Goal: Information Seeking & Learning: Learn about a topic

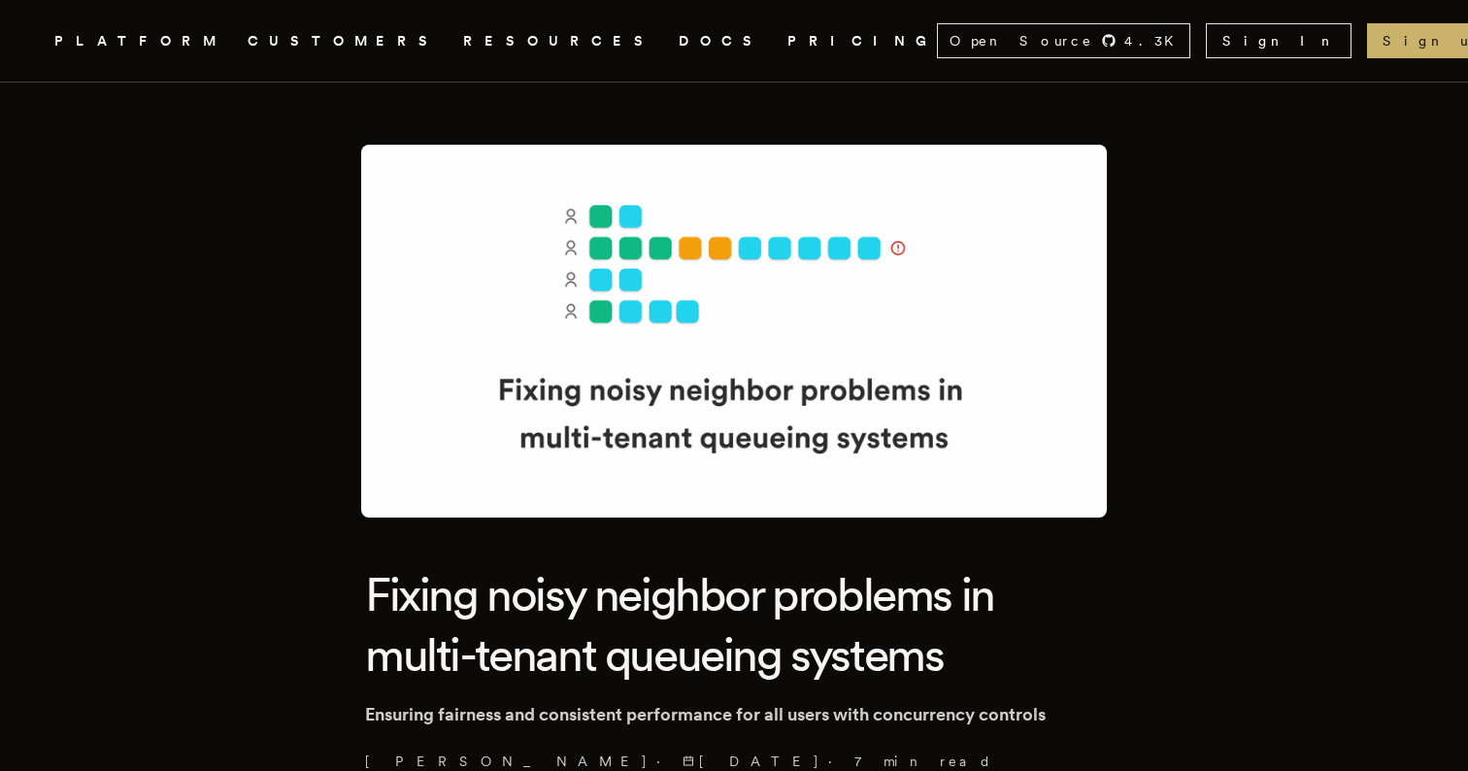
scroll to position [5701, 0]
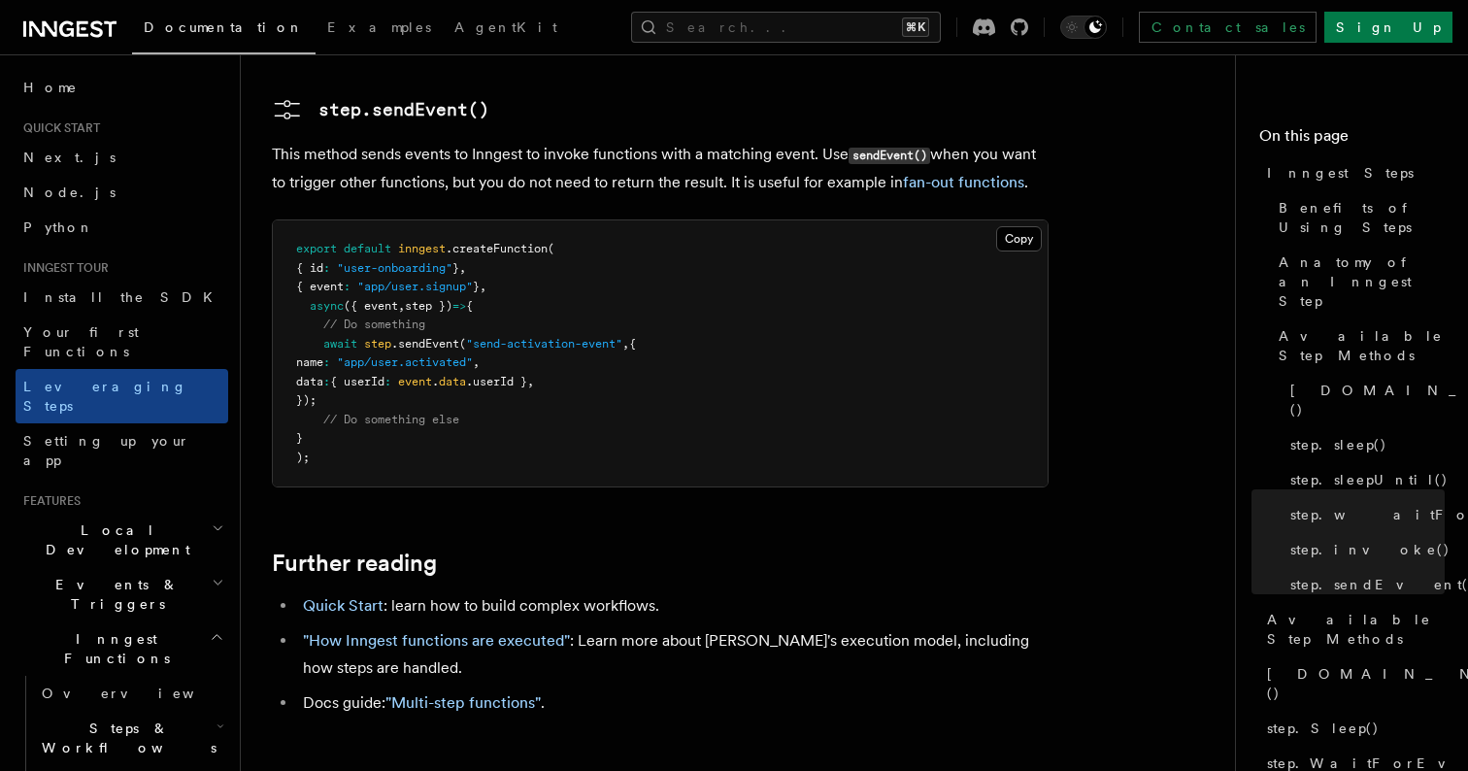
scroll to position [4166, 0]
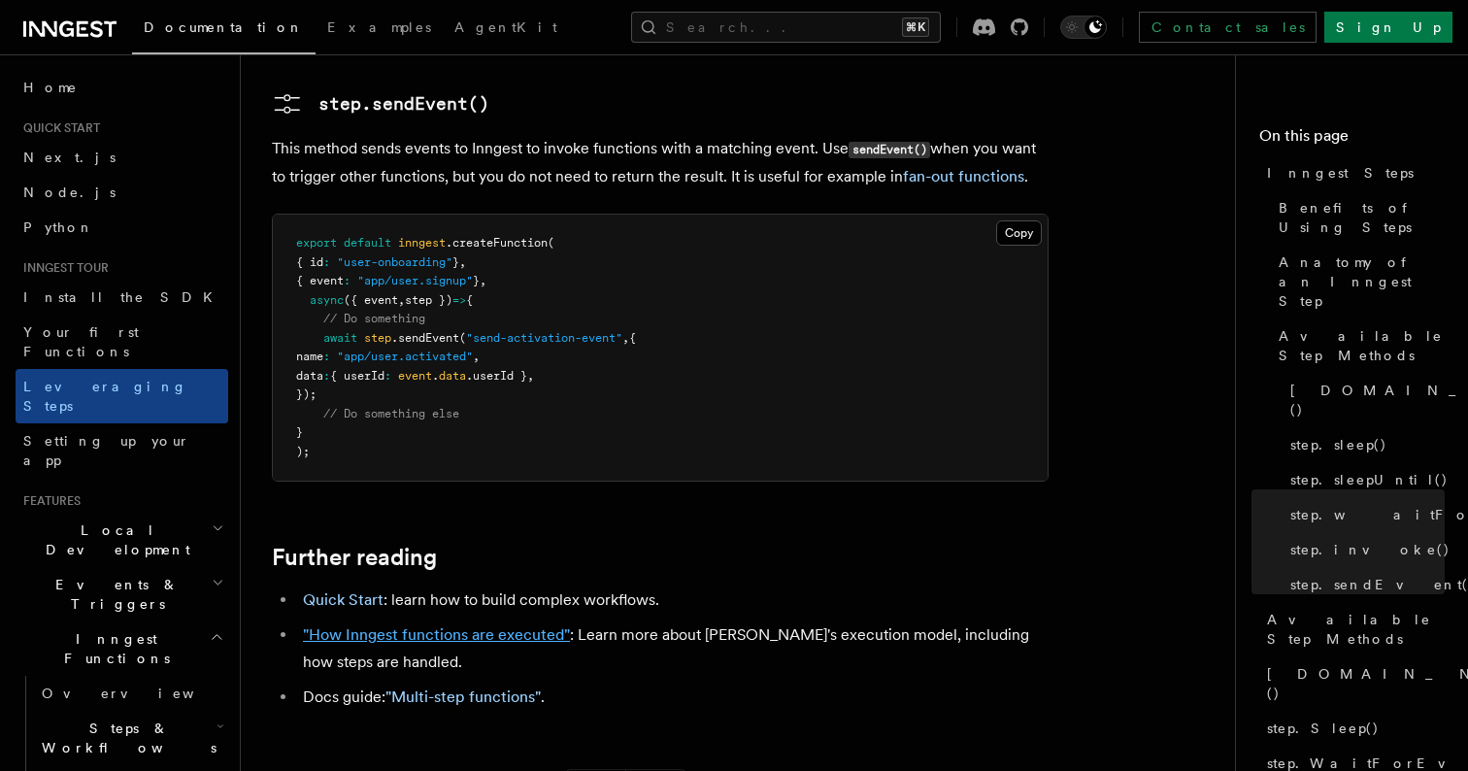
click at [485, 625] on link ""How Inngest functions are executed"" at bounding box center [436, 634] width 267 height 18
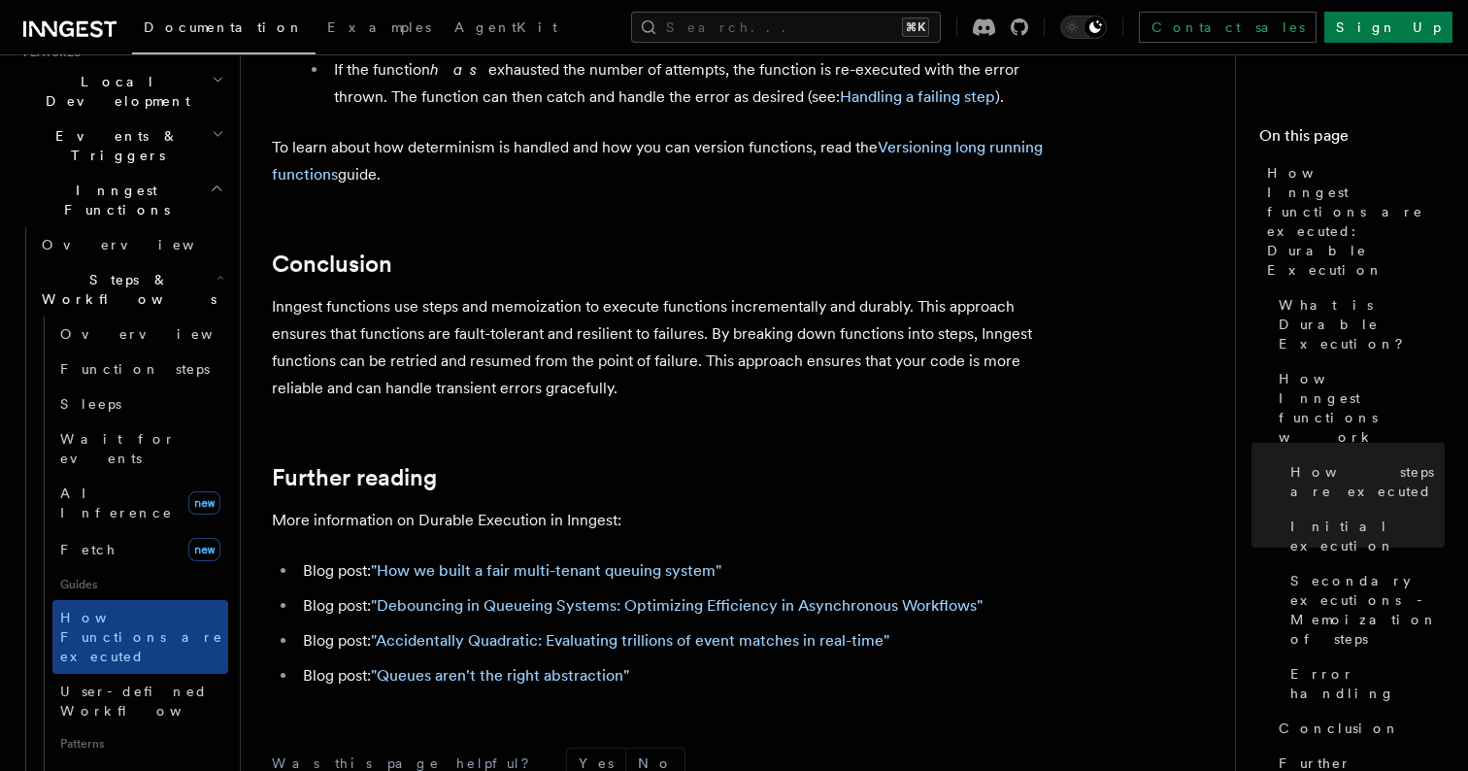
scroll to position [3610, 0]
click at [100, 674] on link "User-defined Workflows" at bounding box center [140, 701] width 176 height 54
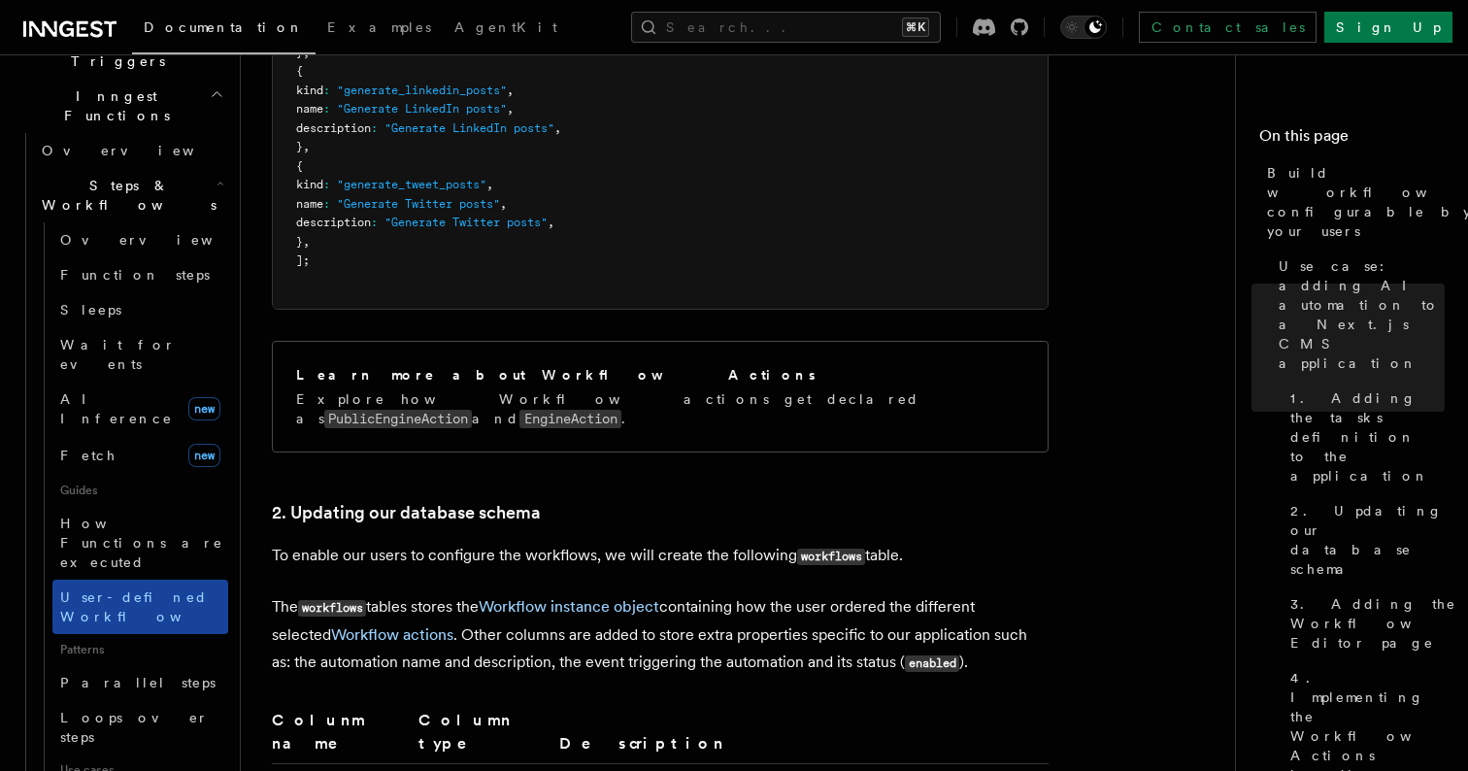
scroll to position [546, 0]
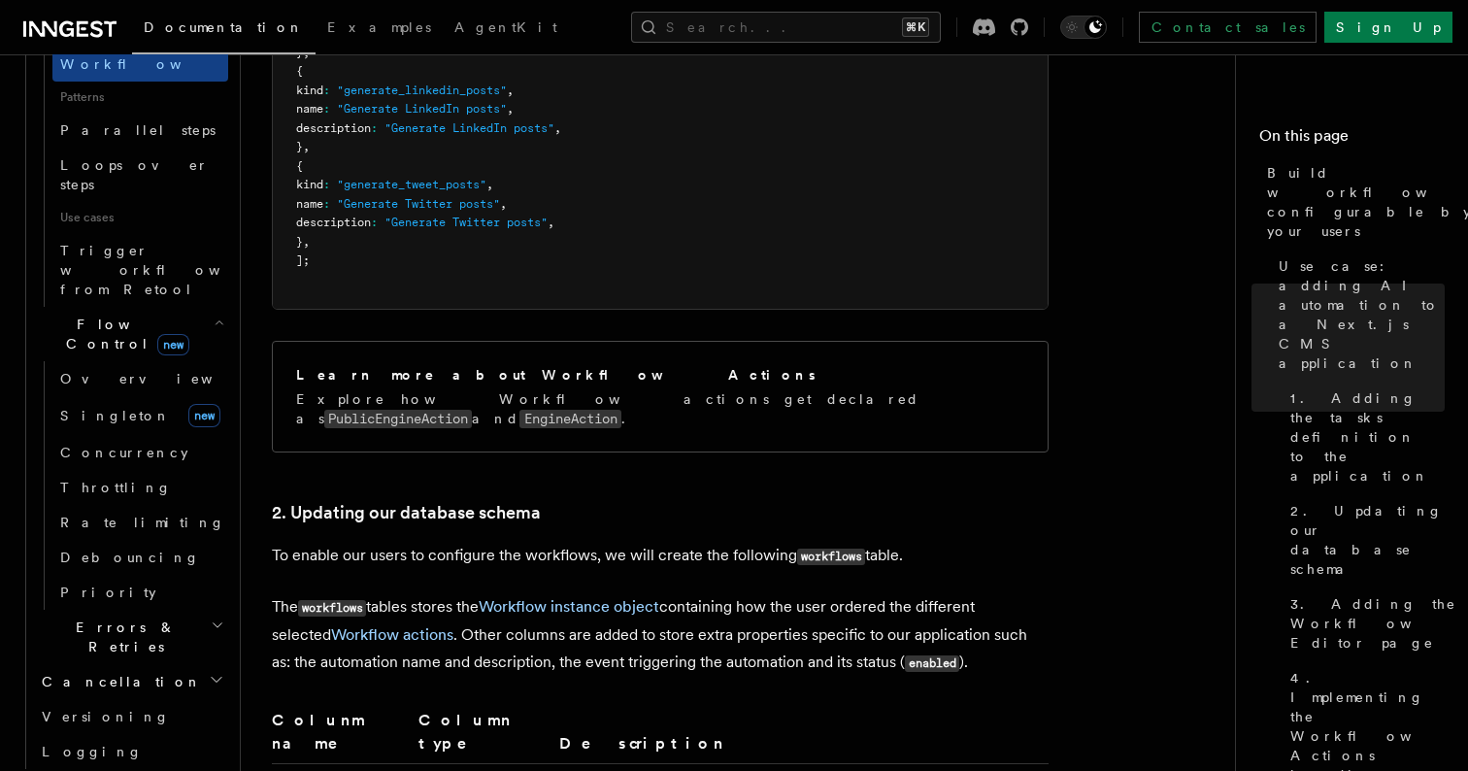
scroll to position [1096, 0]
click at [206, 768] on h2 "Realtime new" at bounding box center [122, 785] width 213 height 35
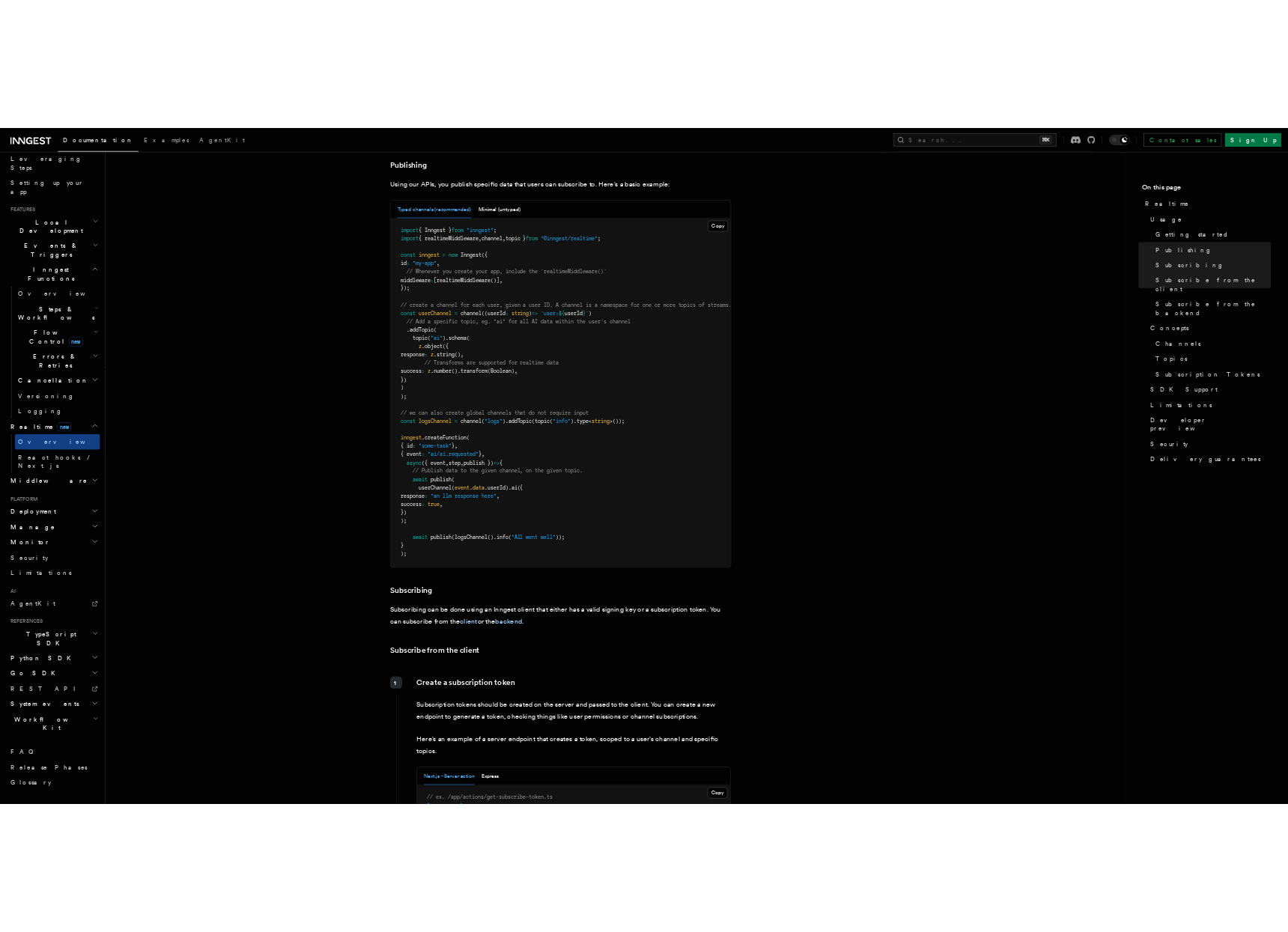
scroll to position [64, 0]
